Goal: Ask a question

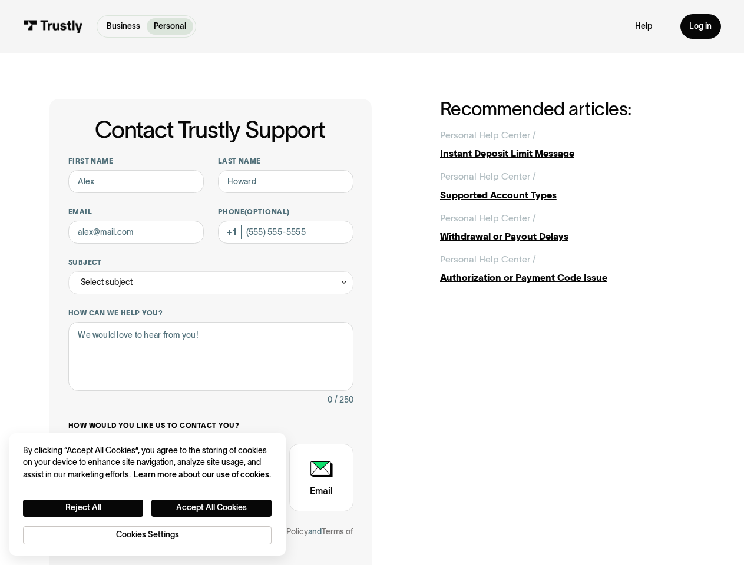
click at [372, 283] on div "Contact Trustly Support First name Last name Email Phone (Optional) Subject Sel…" at bounding box center [210, 363] width 322 height 529
click at [210, 283] on div "Select subject" at bounding box center [211, 282] width 286 height 23
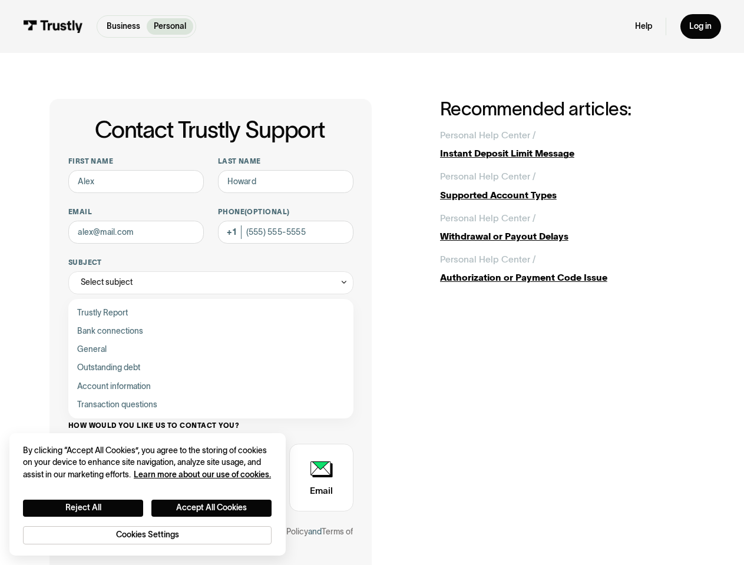
click at [83, 508] on button "Reject All" at bounding box center [83, 508] width 120 height 17
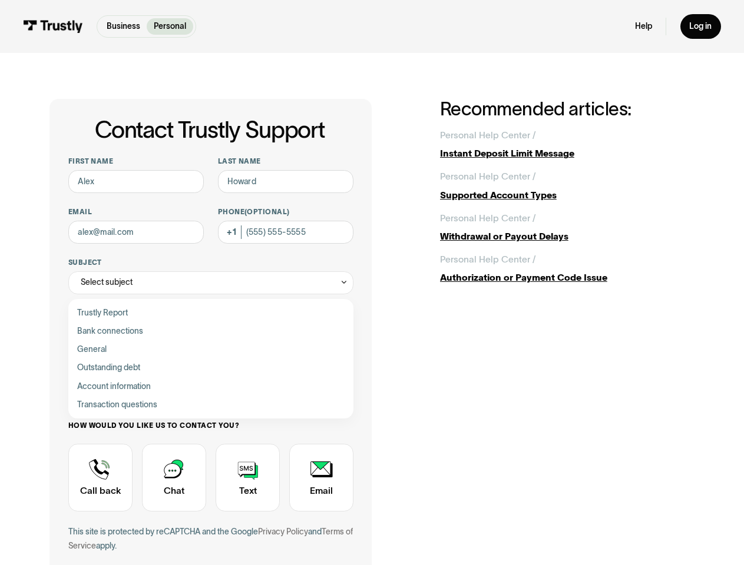
click at [212, 508] on button "Accept All Cookies" at bounding box center [211, 508] width 120 height 17
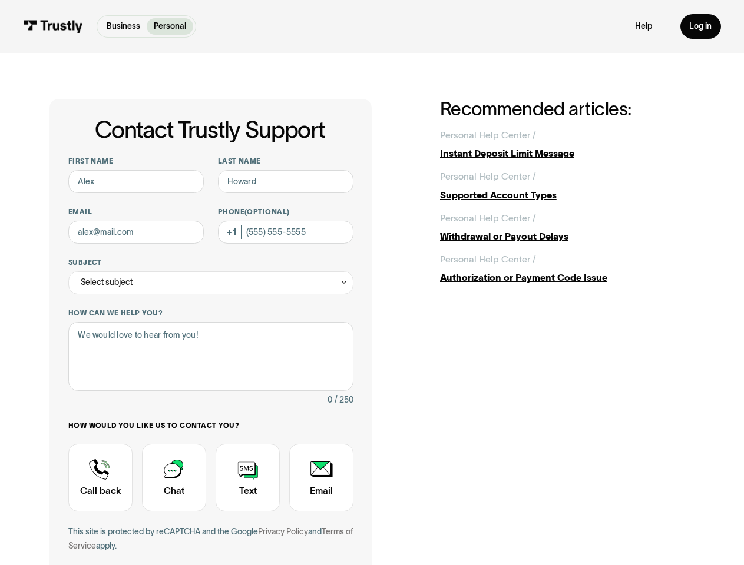
click at [147, 535] on div "This site is protected by reCAPTCHA and the Google Privacy Policy and Terms of …" at bounding box center [211, 539] width 286 height 28
